Goal: Task Accomplishment & Management: Use online tool/utility

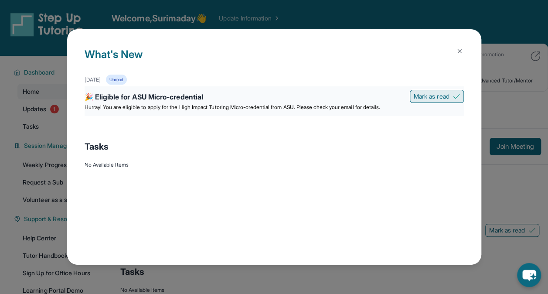
click at [434, 92] on span "Mark as read" at bounding box center [432, 96] width 36 height 9
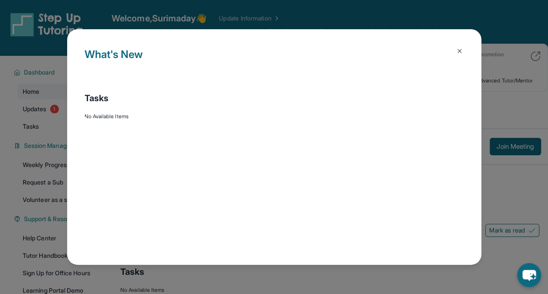
click at [507, 143] on div "What's New Tasks No Available Items" at bounding box center [274, 147] width 548 height 294
click at [459, 51] on img at bounding box center [459, 51] width 7 height 7
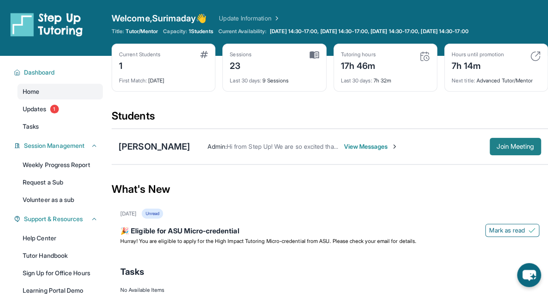
click at [507, 146] on span "Join Meeting" at bounding box center [516, 146] width 38 height 5
click at [517, 151] on button "Join Meeting" at bounding box center [515, 146] width 51 height 17
click at [532, 144] on span "Join Meeting" at bounding box center [516, 146] width 38 height 5
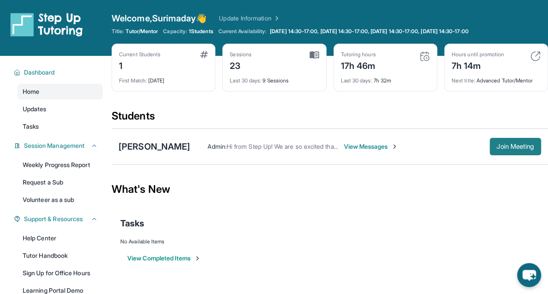
click at [522, 141] on button "Join Meeting" at bounding box center [515, 146] width 51 height 17
click at [483, 134] on div "Isabella Peñalosa Surimaday Fernandez Martinez : Hola Monica. La niña puede uni…" at bounding box center [330, 147] width 437 height 36
click at [500, 140] on button "Join Meeting" at bounding box center [515, 146] width 51 height 17
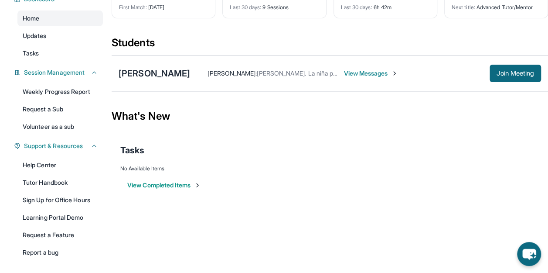
scroll to position [87, 0]
